Goal: Ask a question

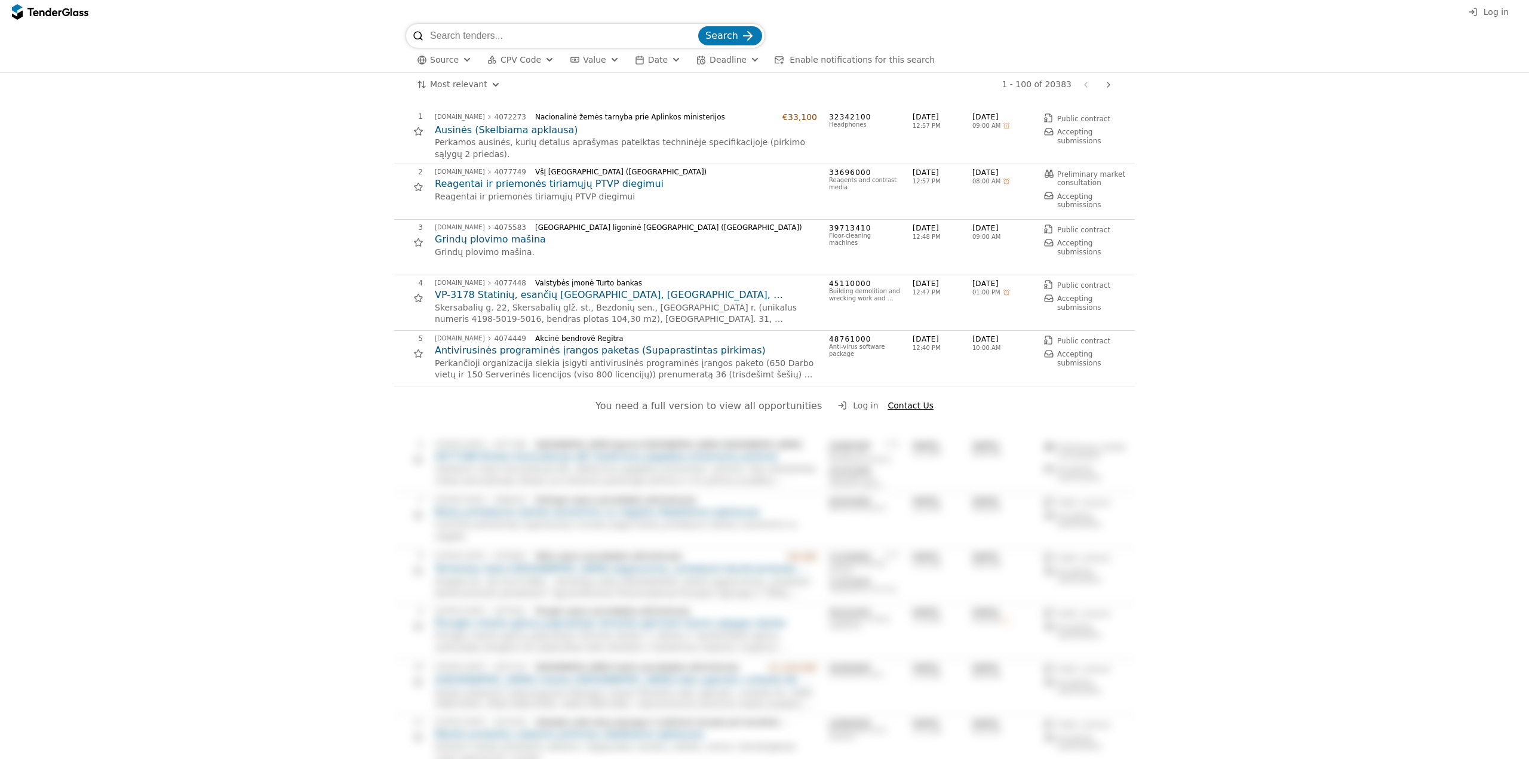
click at [523, 35] on input "search" at bounding box center [563, 36] width 266 height 24
type input "kauno dep"
click at [698, 26] on button "Search" at bounding box center [730, 35] width 64 height 19
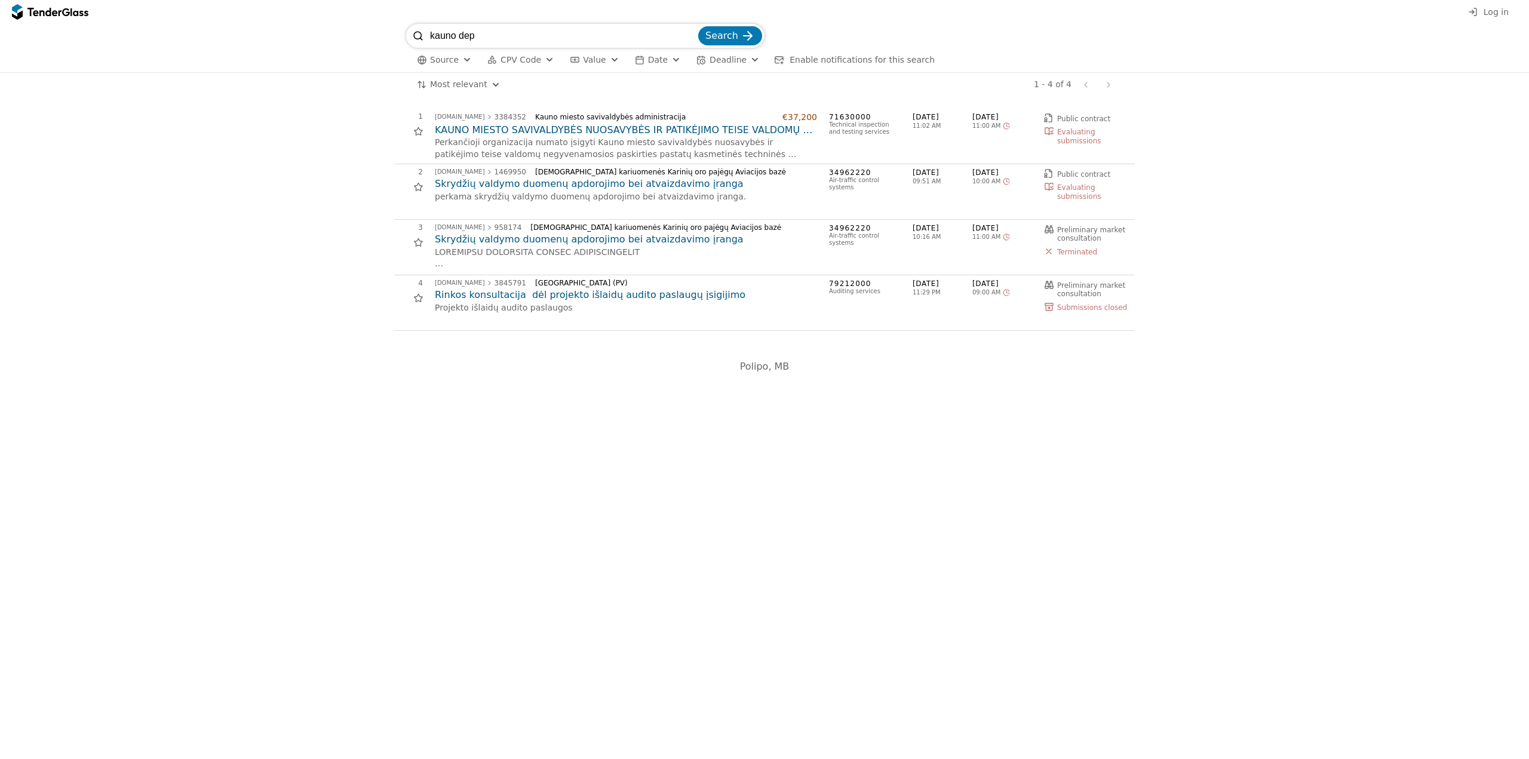
drag, startPoint x: 494, startPoint y: 34, endPoint x: 412, endPoint y: 34, distance: 82.4
click at [412, 34] on div "kauno dep Search" at bounding box center [585, 36] width 358 height 24
type input "depo [GEOGRAPHIC_DATA]"
click at [698, 26] on button "Search" at bounding box center [730, 35] width 64 height 19
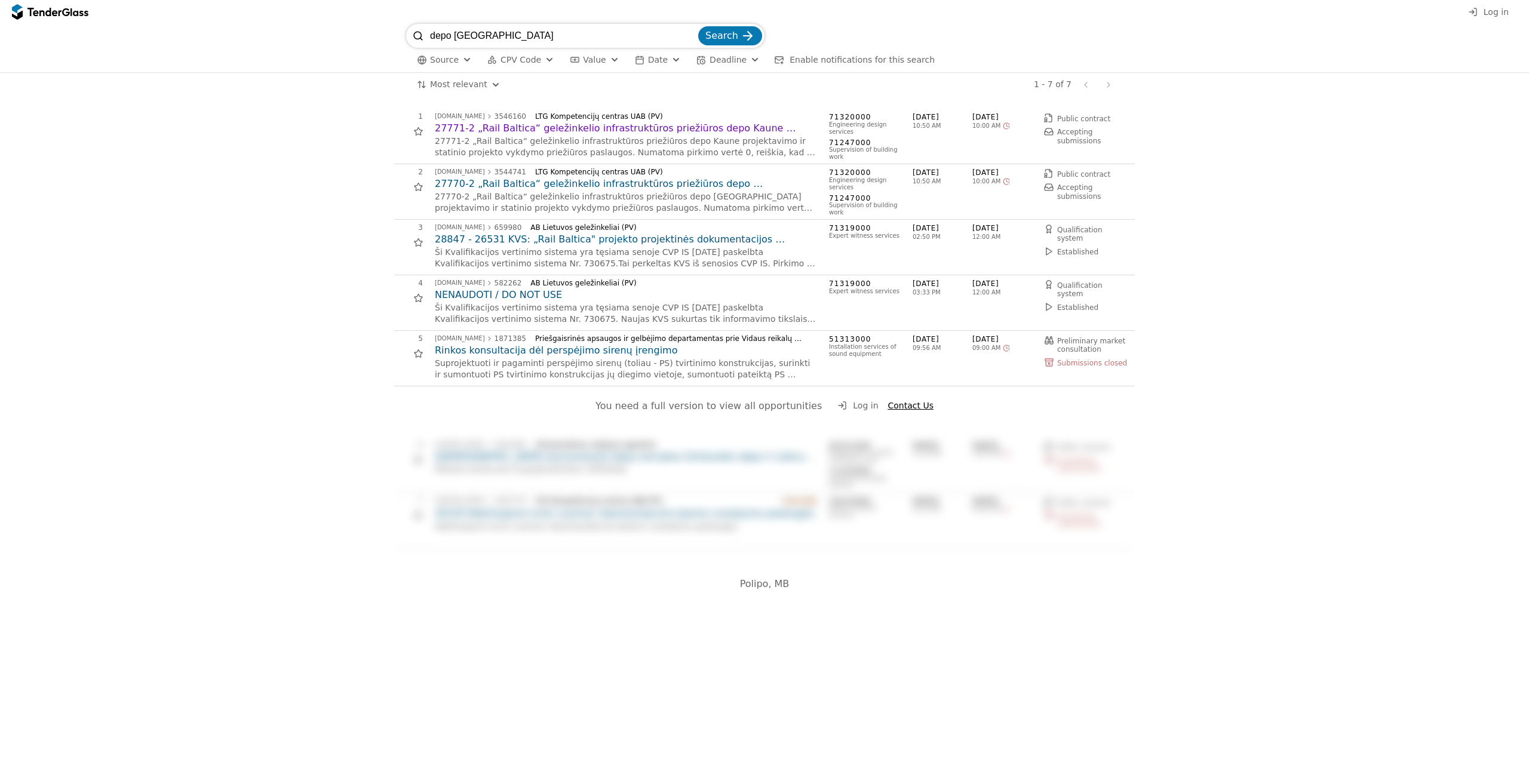
click at [512, 123] on h2 "27771-2 „Rail Baltica“ geležinkelio infrastruktūros priežiūros depo Kaune proje…" at bounding box center [626, 128] width 382 height 13
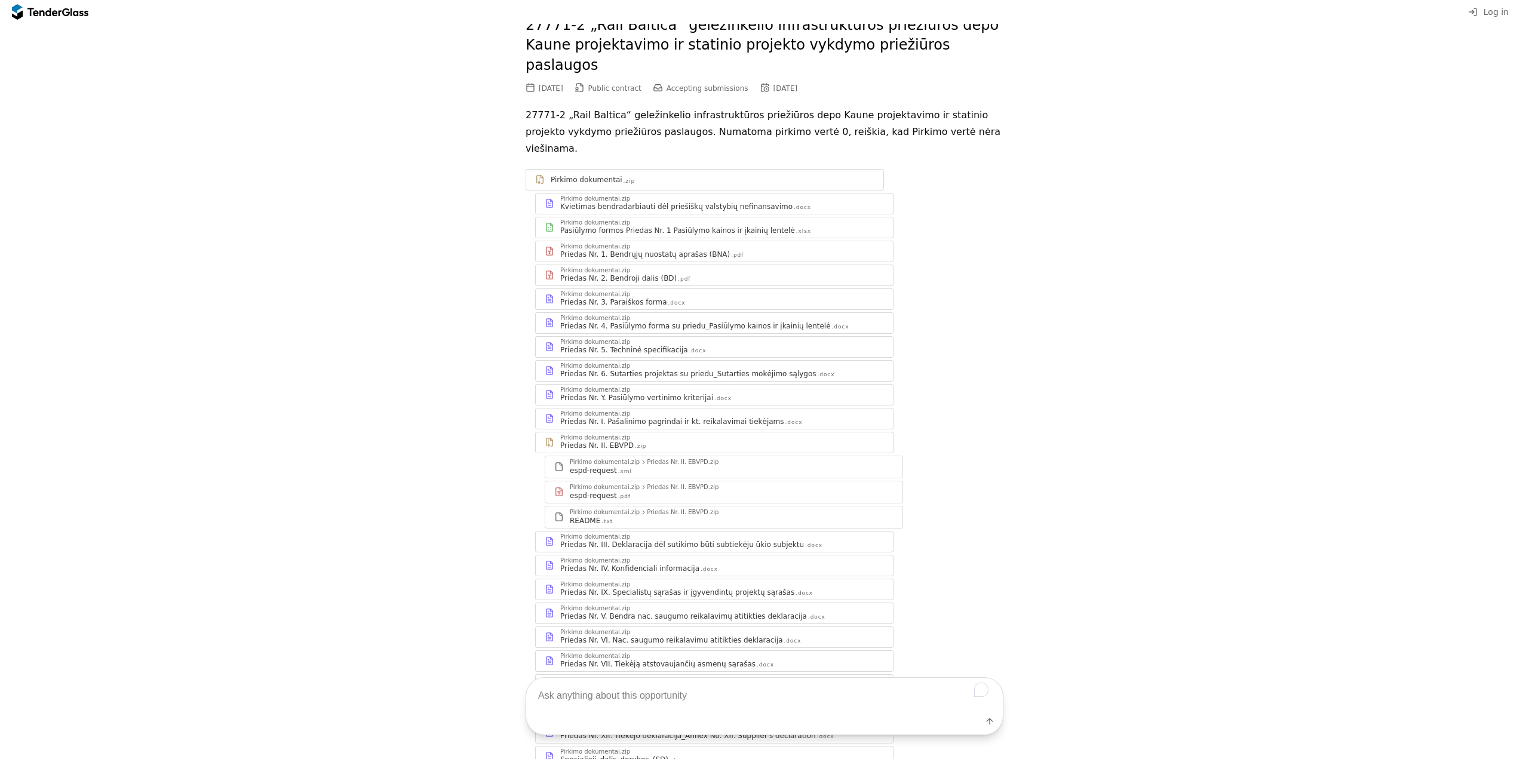
scroll to position [119, 0]
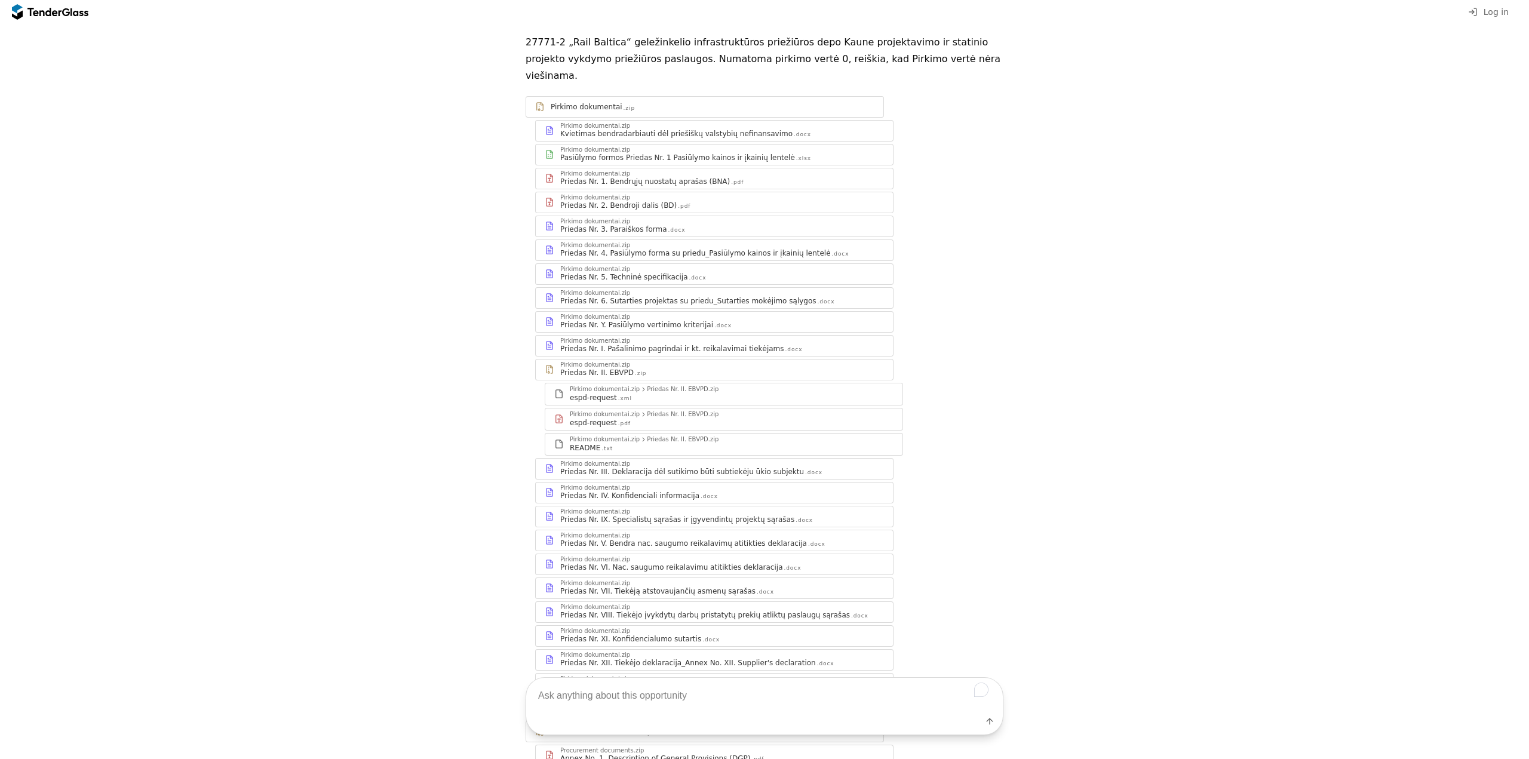
click at [665, 688] on textarea "To enrich screen reader interactions, please activate Accessibility in Grammarl…" at bounding box center [764, 695] width 477 height 35
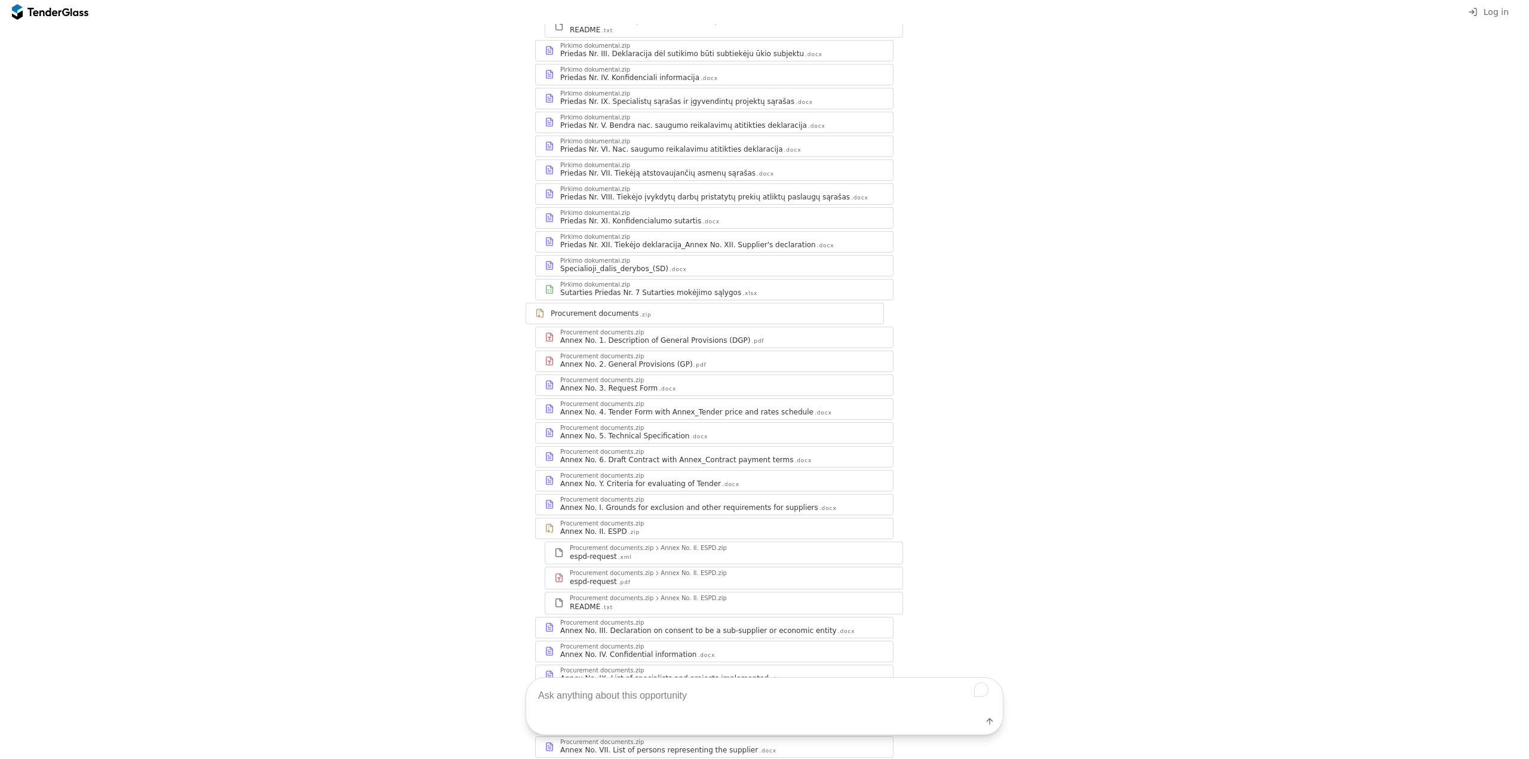
scroll to position [767, 0]
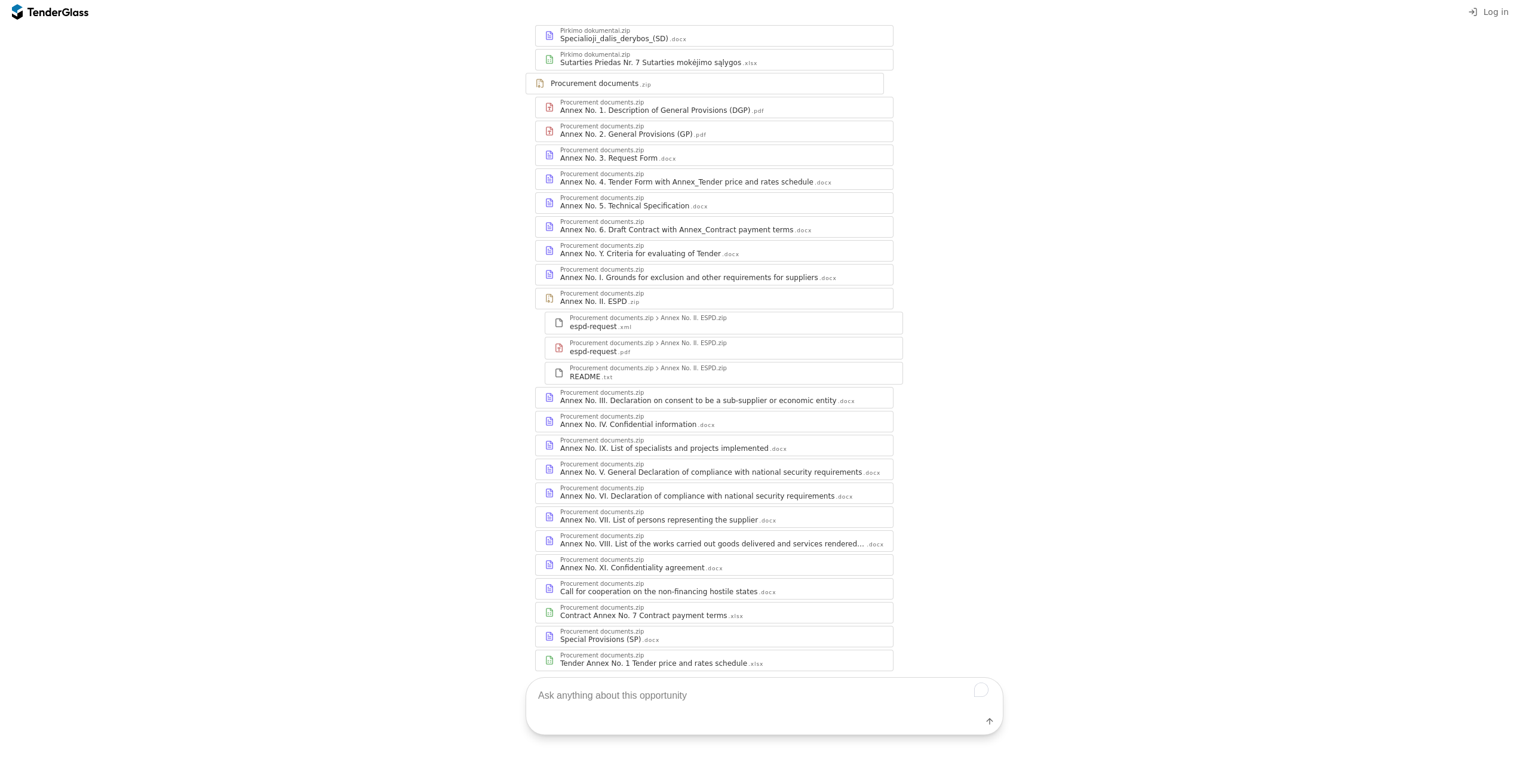
click at [639, 699] on textarea "To enrich screen reader interactions, please activate Accessibility in Grammarl…" at bounding box center [764, 695] width 477 height 35
click at [640, 693] on textarea "Siunčiau klausimą dėl triįalio sutarties susutarimo su perkančiaja organizacija." at bounding box center [764, 695] width 477 height 35
click at [684, 707] on textarea "Siunčiau klausimą dėl trišalio sutarties susutarimo su perkančiaja organizacija." at bounding box center [764, 695] width 477 height 35
type textarea "Siunčiau klausimą dėl trišalio sutarties susutarimo su perkančiaja organizacija."
